Goal: Find specific page/section: Find specific page/section

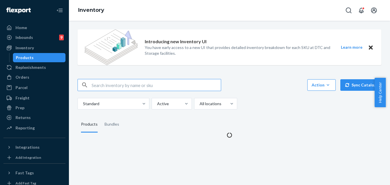
click at [100, 81] on input "text" at bounding box center [156, 85] width 129 height 12
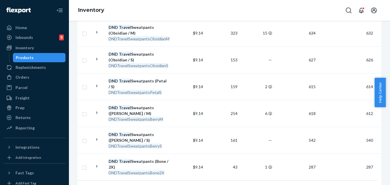
scroll to position [666, 0]
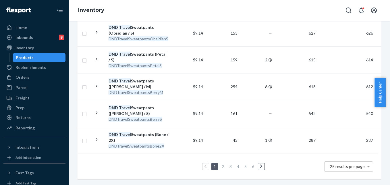
click at [224, 164] on link "2" at bounding box center [223, 166] width 5 height 5
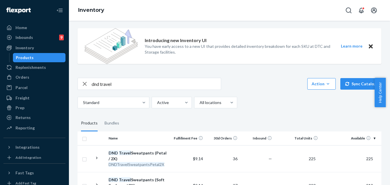
scroll to position [0, 0]
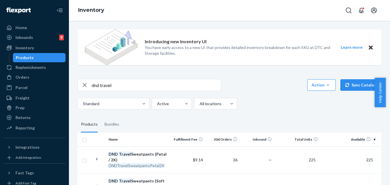
click at [116, 86] on input "dnd travel" at bounding box center [156, 85] width 129 height 12
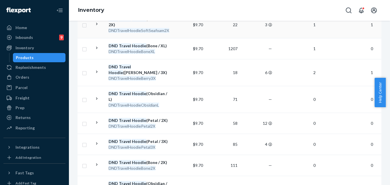
scroll to position [403, 0]
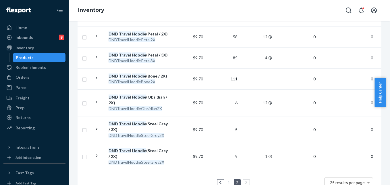
click at [230, 180] on link "1" at bounding box center [229, 182] width 5 height 5
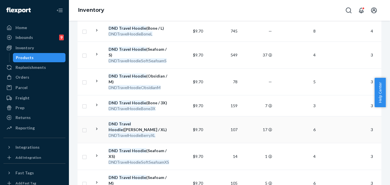
scroll to position [546, 0]
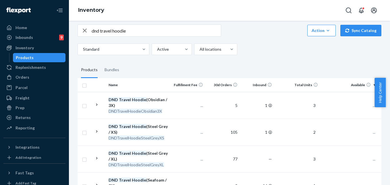
scroll to position [29, 0]
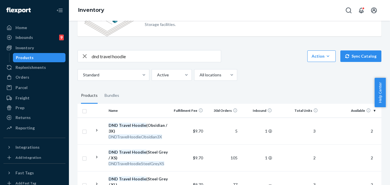
click at [107, 57] on input "dnd travel hoodie" at bounding box center [156, 56] width 129 height 12
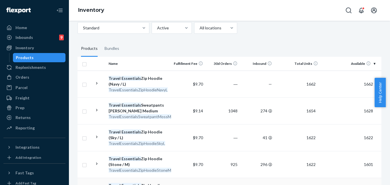
scroll to position [0, 0]
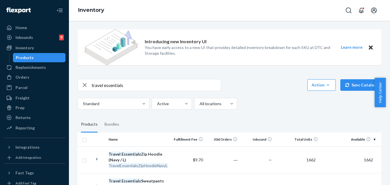
click at [130, 85] on input "travel essentials" at bounding box center [156, 85] width 129 height 12
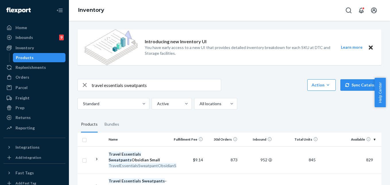
click at [160, 87] on input "travel essentials sweatpants" at bounding box center [156, 85] width 129 height 12
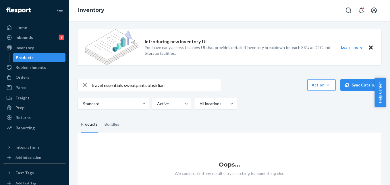
click at [160, 87] on input "travel essentials sweatpants obsidian" at bounding box center [156, 85] width 129 height 12
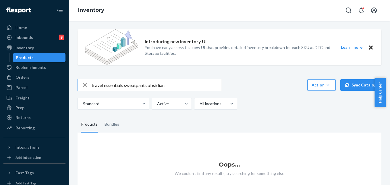
click at [160, 87] on input "travel essentials sweatpants obsidian" at bounding box center [156, 85] width 129 height 12
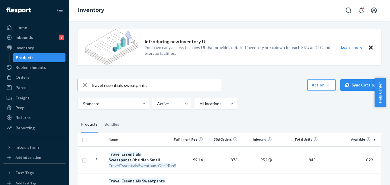
click at [162, 85] on input "travel essentials sweatpants" at bounding box center [156, 85] width 129 height 12
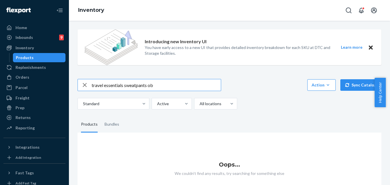
click at [163, 85] on input "travel essentials sweatpants ob" at bounding box center [156, 85] width 129 height 12
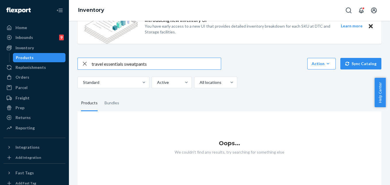
scroll to position [27, 0]
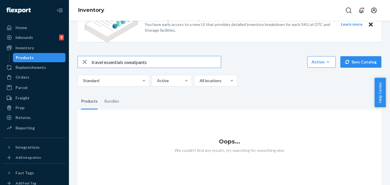
type input "travel essentials sweatpants"
